Goal: Task Accomplishment & Management: Use online tool/utility

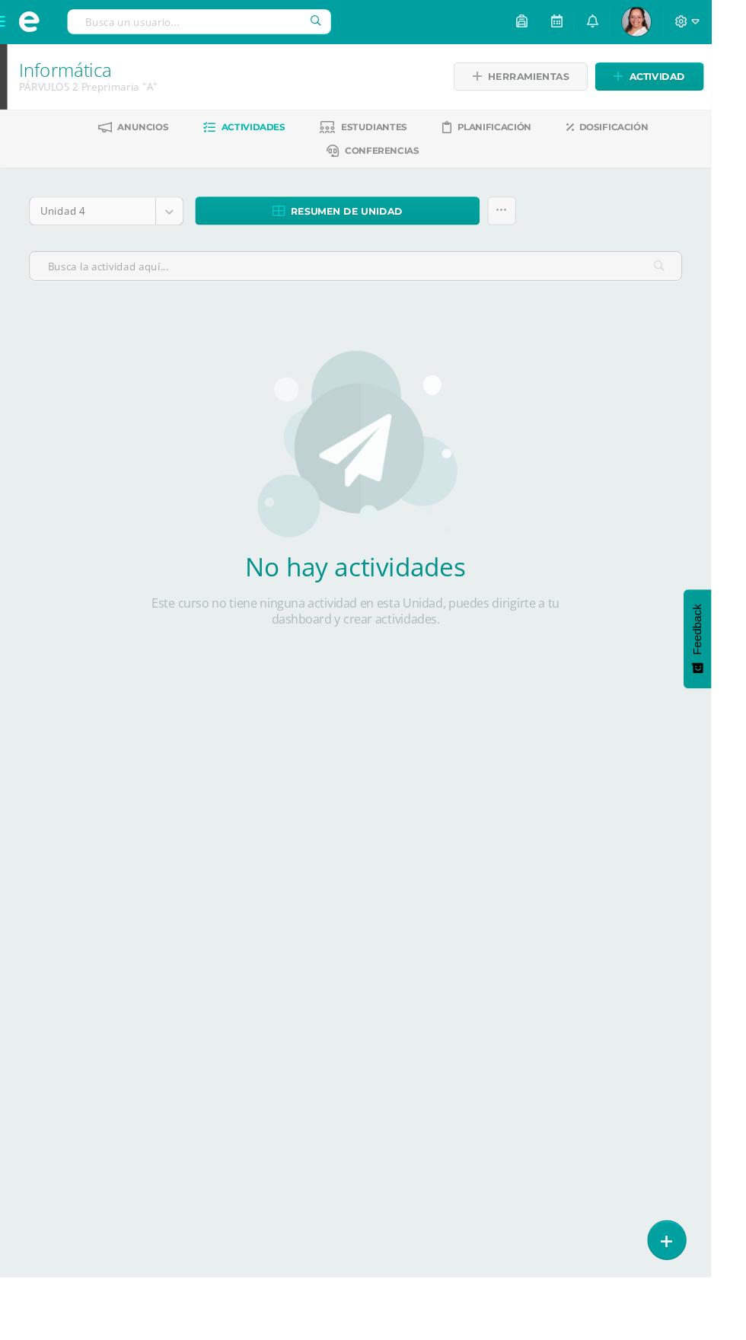
click at [177, 221] on body "Estudiantes Disciplina Asistencia Mis cursos Archivos Soporte Centro de ayuda Ú…" at bounding box center [373, 368] width 746 height 736
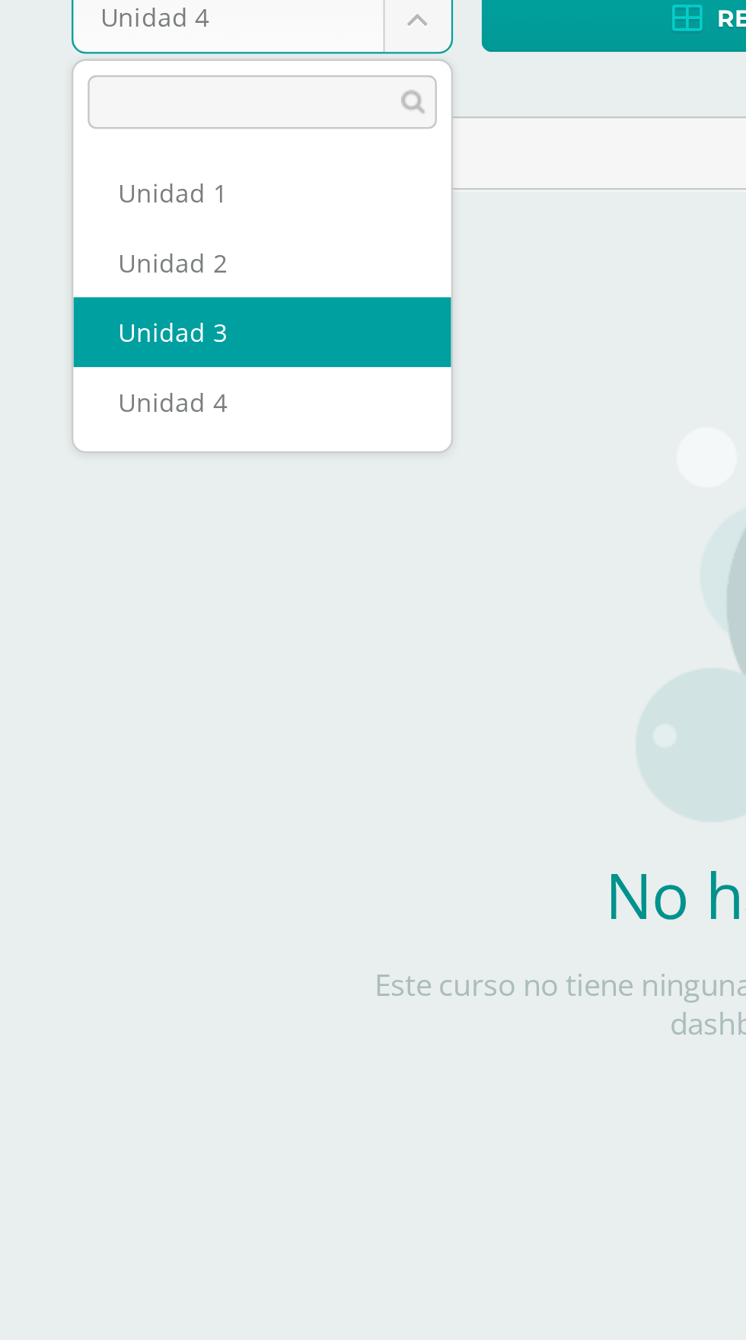
select select "Unidad 3"
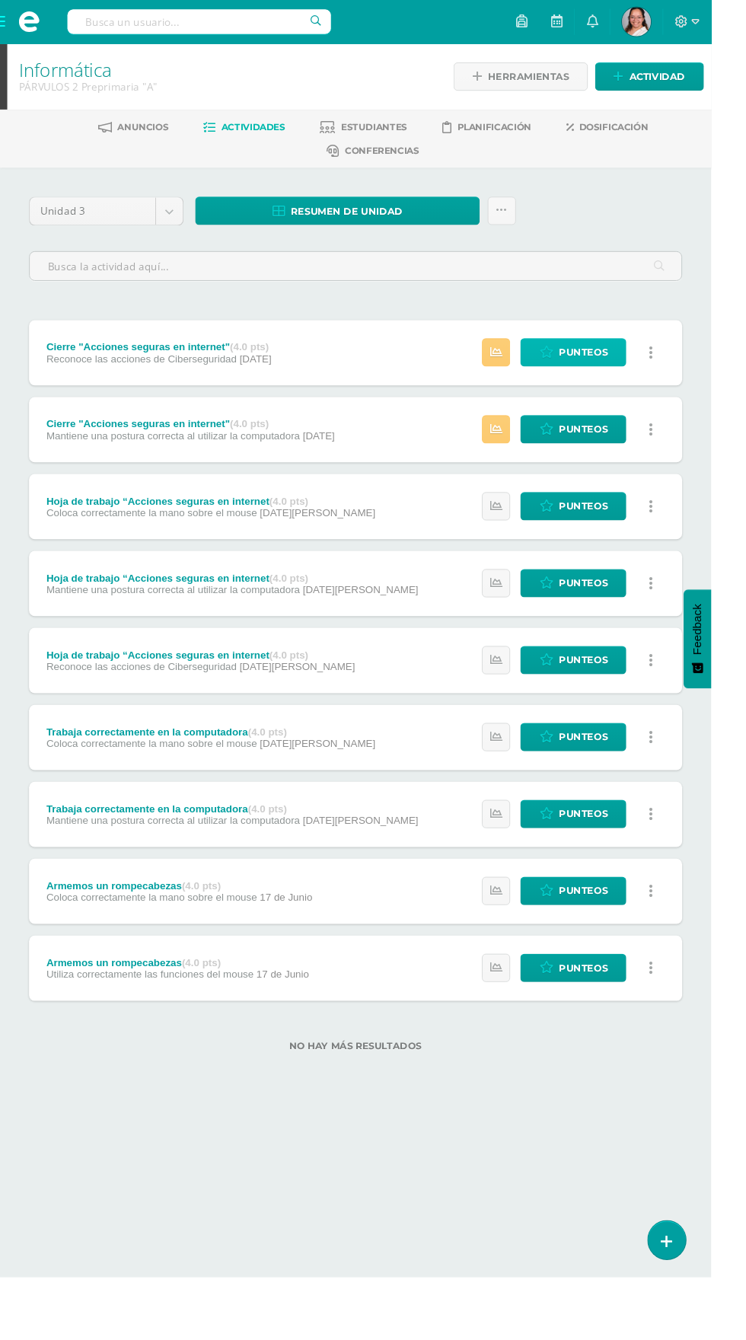
click at [618, 369] on span "Punteos" at bounding box center [611, 370] width 51 height 28
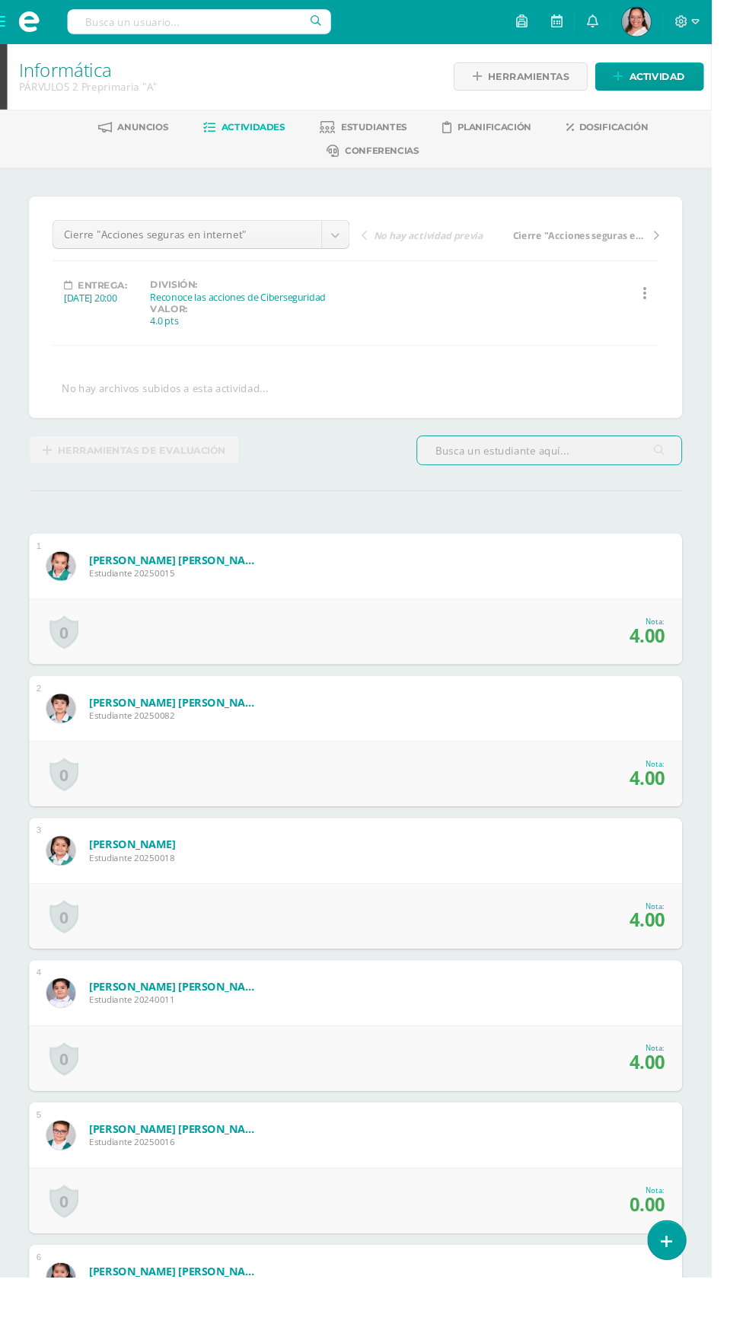
scroll to position [1, 0]
